Goal: Task Accomplishment & Management: Use online tool/utility

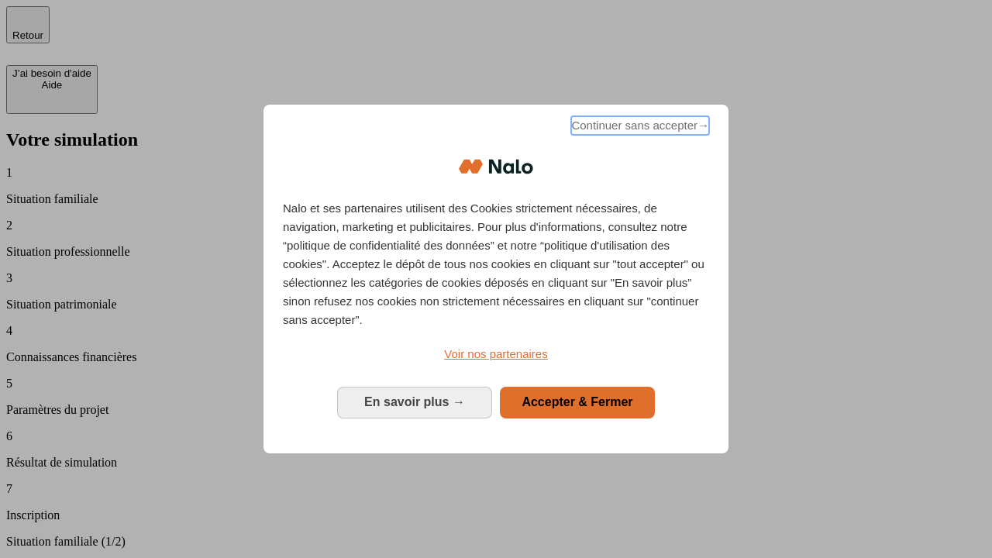
click at [638, 128] on span "Continuer sans accepter →" at bounding box center [640, 125] width 138 height 19
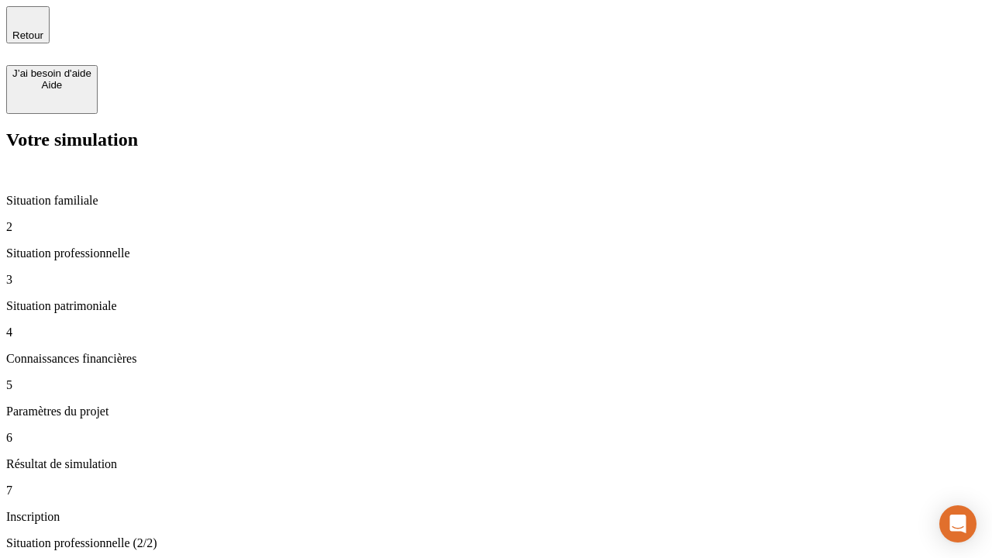
type input "30 000"
type input "40 000"
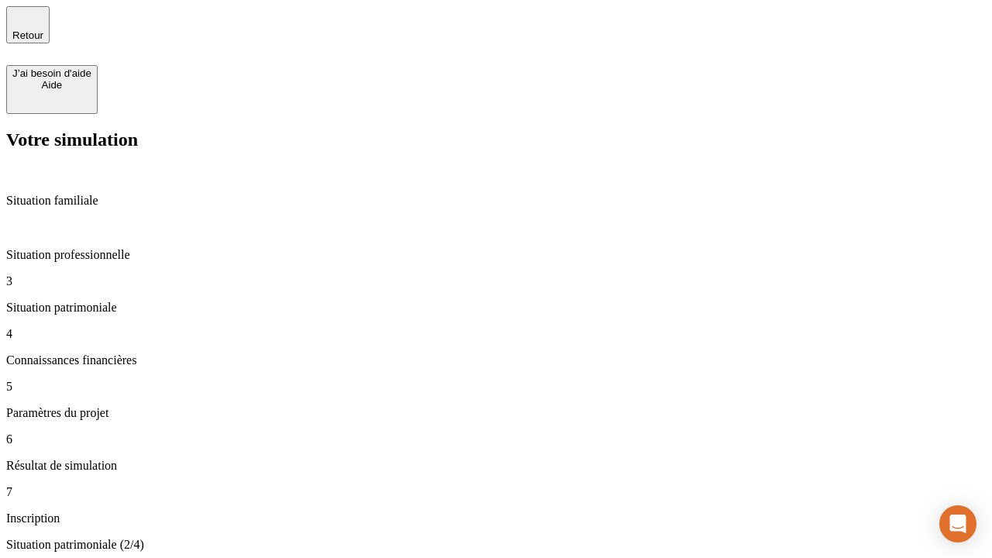
type input "1 100"
type input "20"
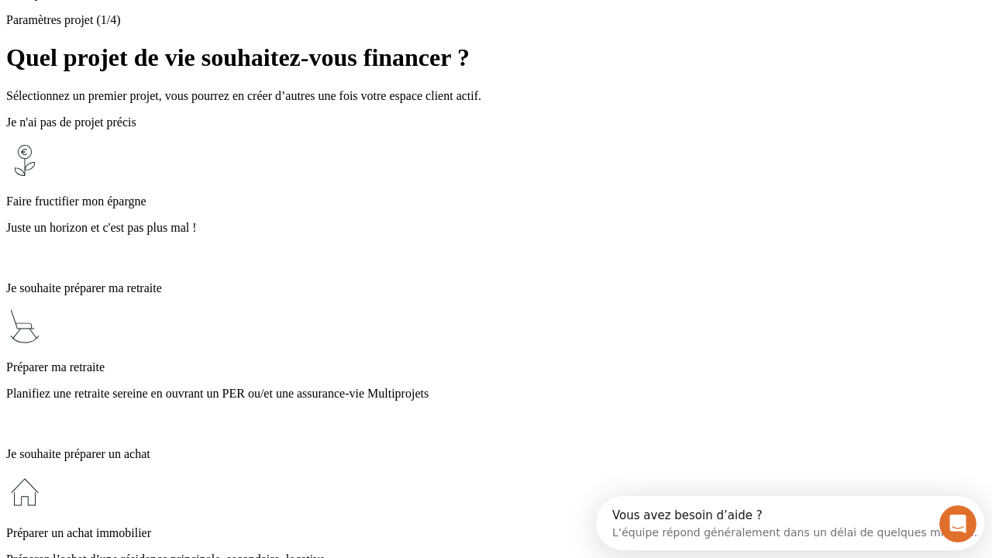
scroll to position [29, 0]
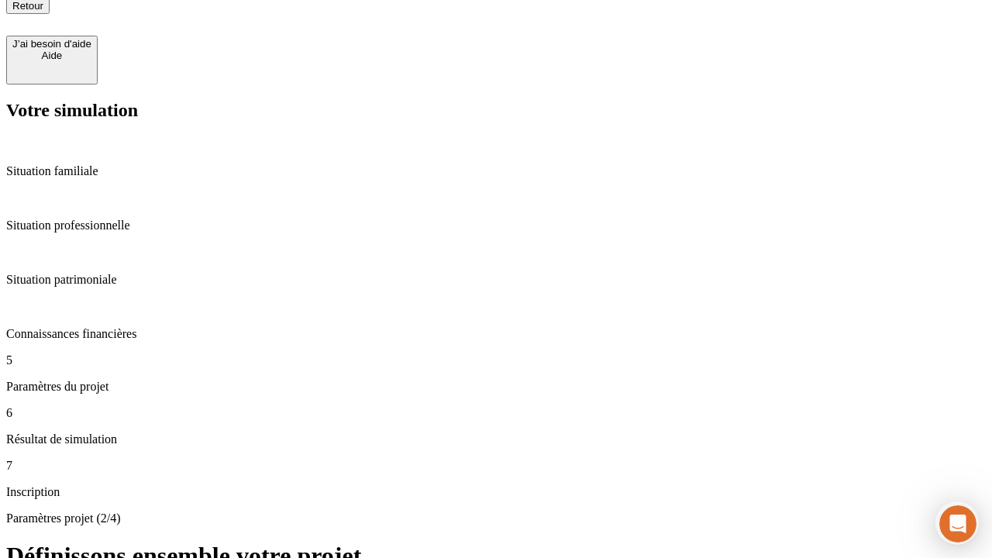
type input "40"
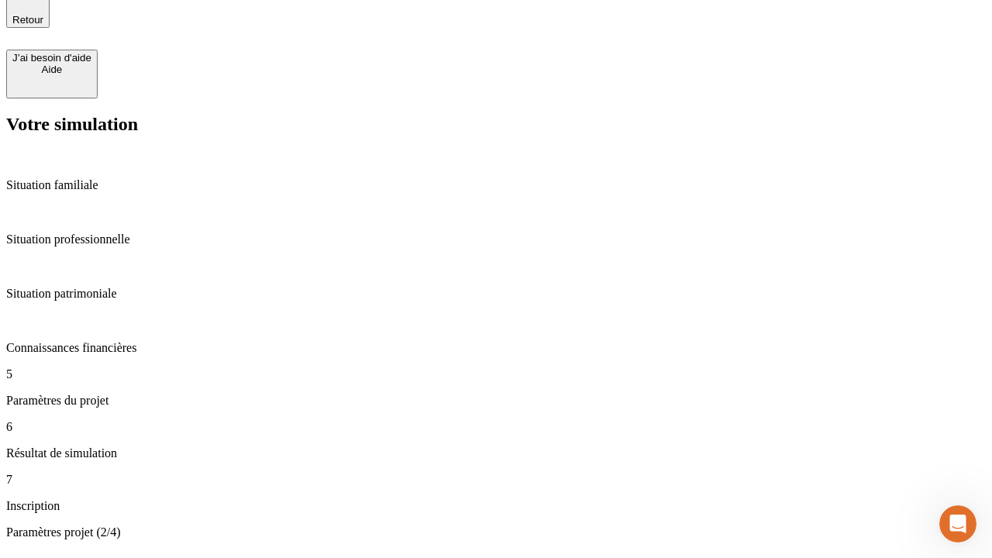
type input "50 000"
type input "640"
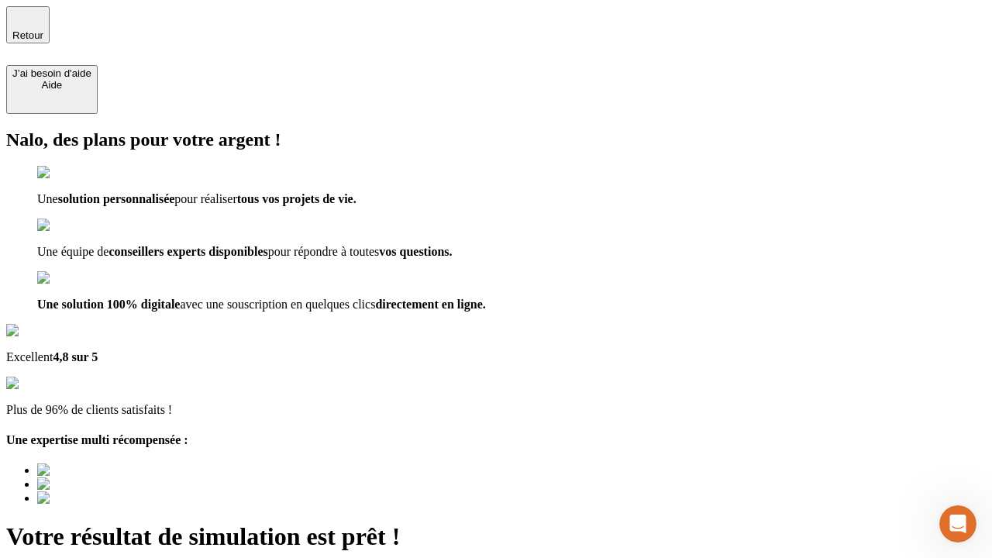
type input "[EMAIL_ADDRESS][DOMAIN_NAME]"
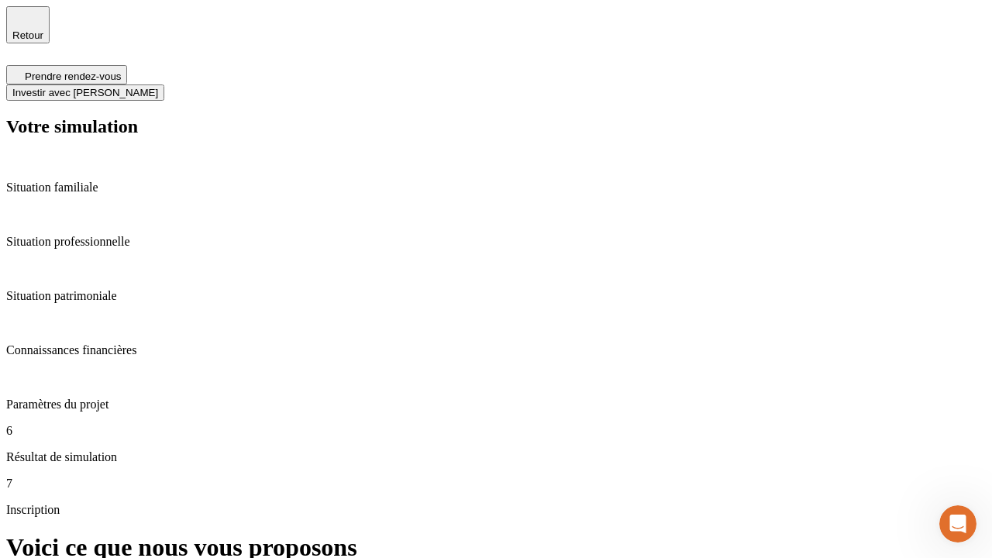
click at [158, 87] on span "Investir avec [PERSON_NAME]" at bounding box center [85, 93] width 146 height 12
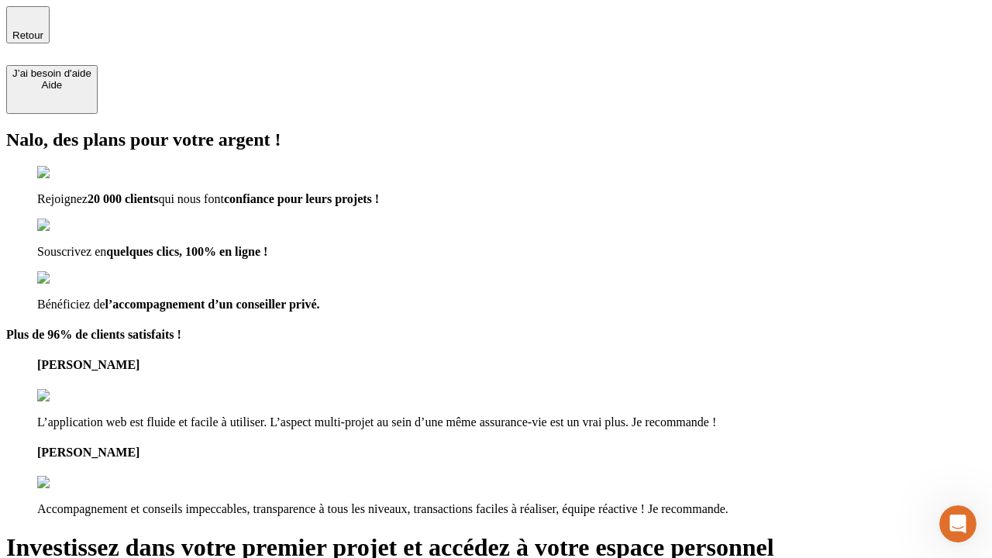
type input "[EMAIL_ADDRESS][DOMAIN_NAME]"
